Goal: Task Accomplishment & Management: Complete application form

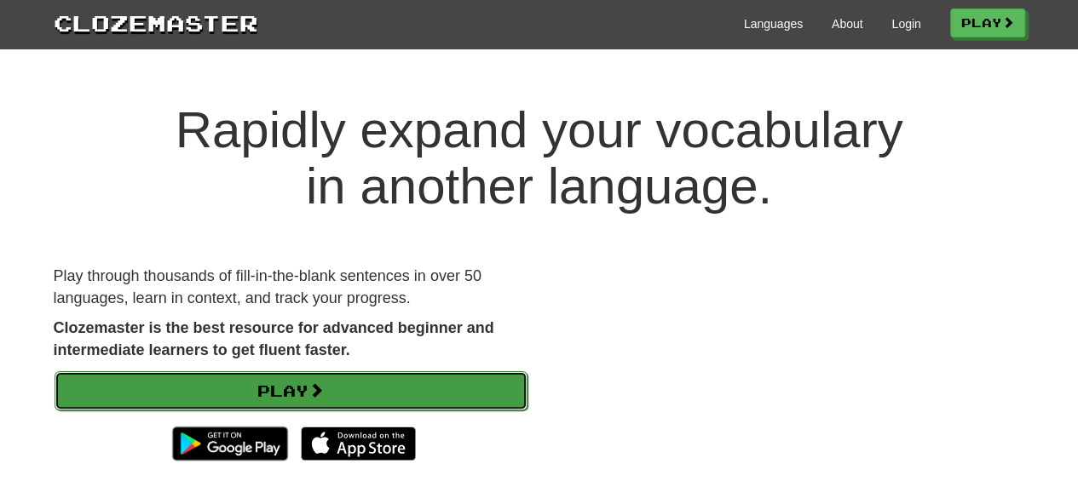
click at [354, 386] on link "Play" at bounding box center [291, 390] width 473 height 39
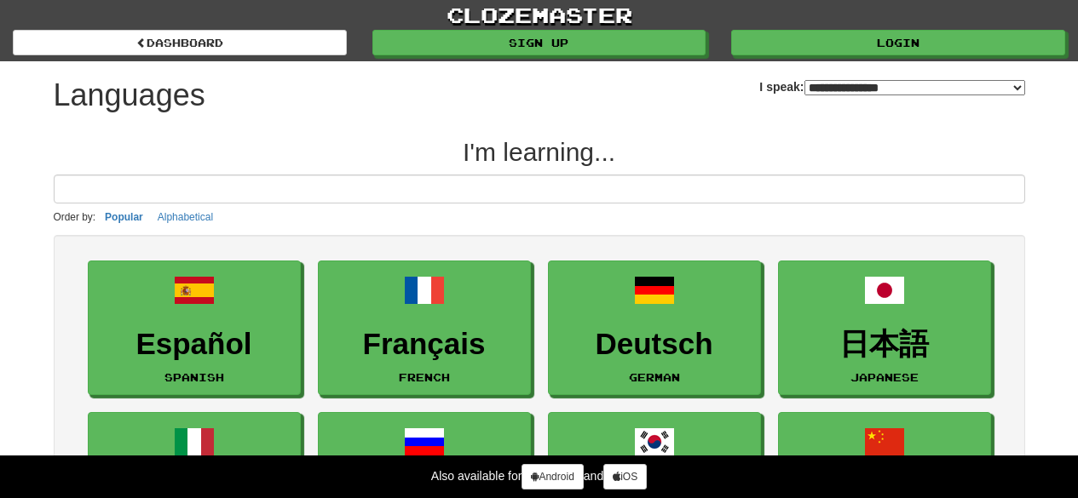
select select "*******"
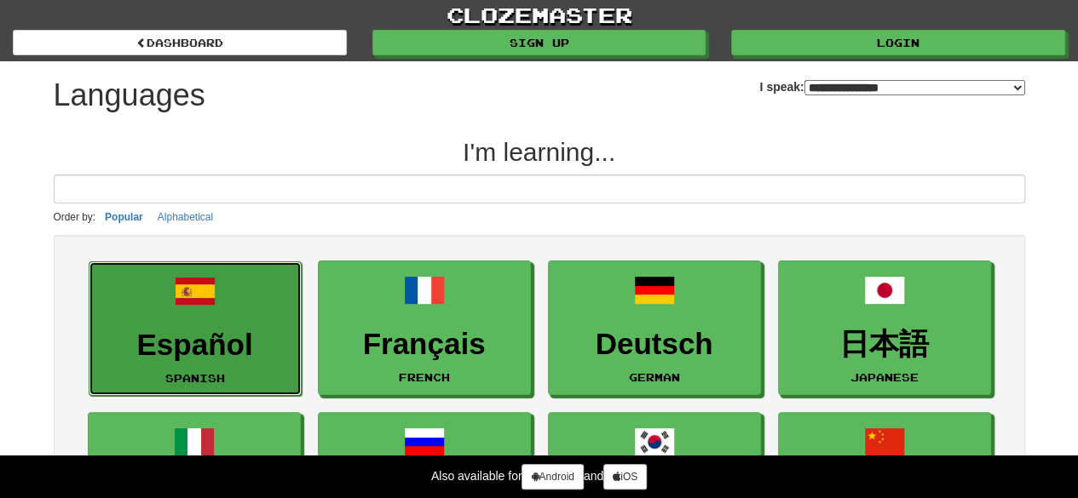
click at [261, 331] on h3 "Español" at bounding box center [195, 345] width 194 height 33
